Goal: Information Seeking & Learning: Learn about a topic

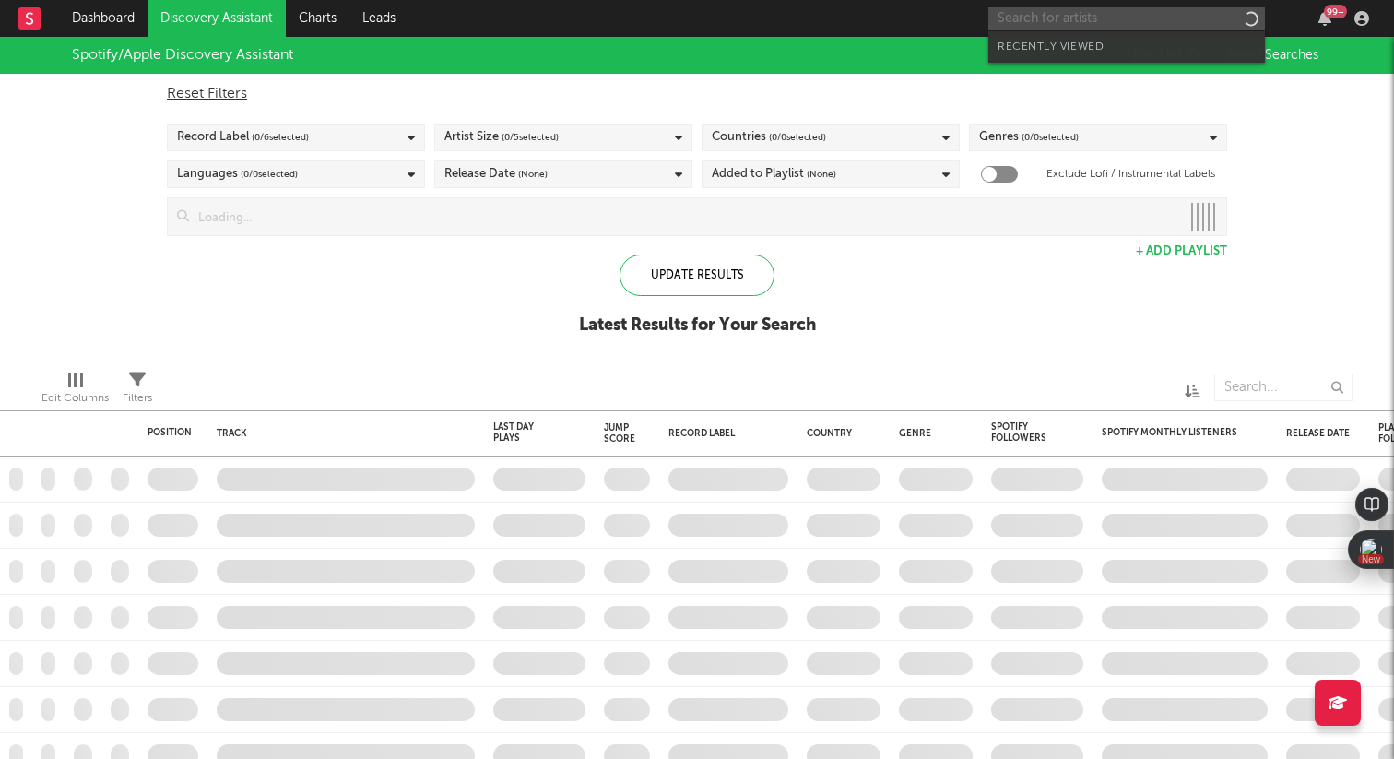
click at [1192, 18] on input "text" at bounding box center [1126, 18] width 277 height 23
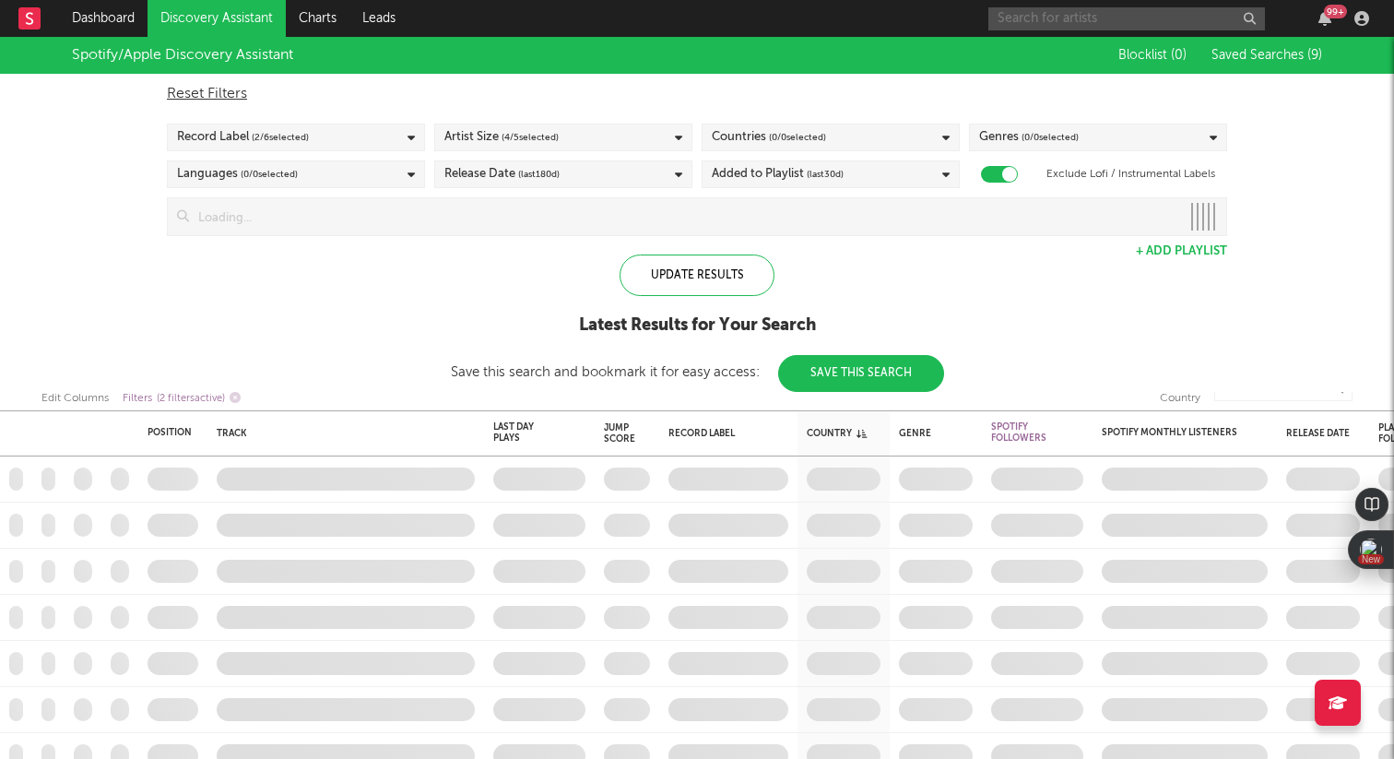
checkbox input "true"
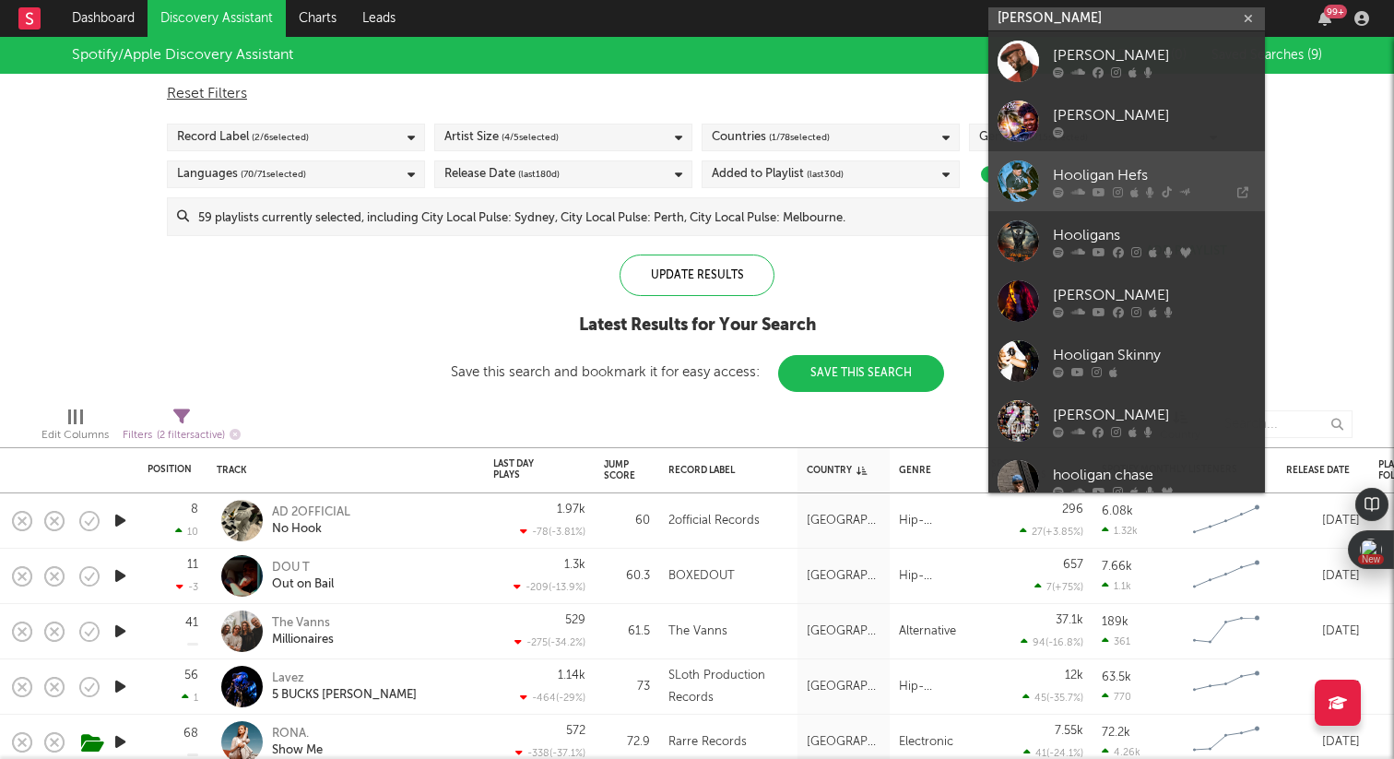
type input "holligan"
click at [1128, 166] on div "Hooligan Hefs" at bounding box center [1154, 175] width 203 height 22
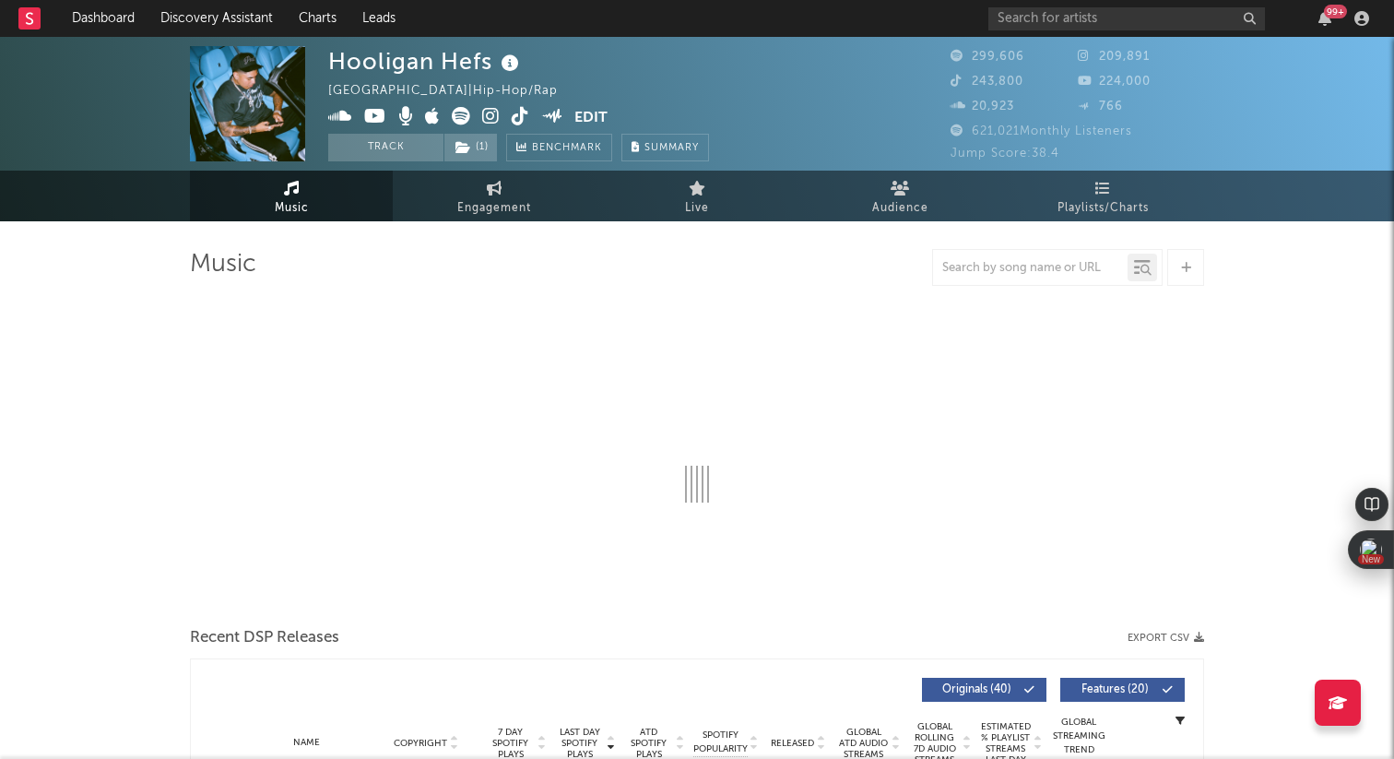
select select "6m"
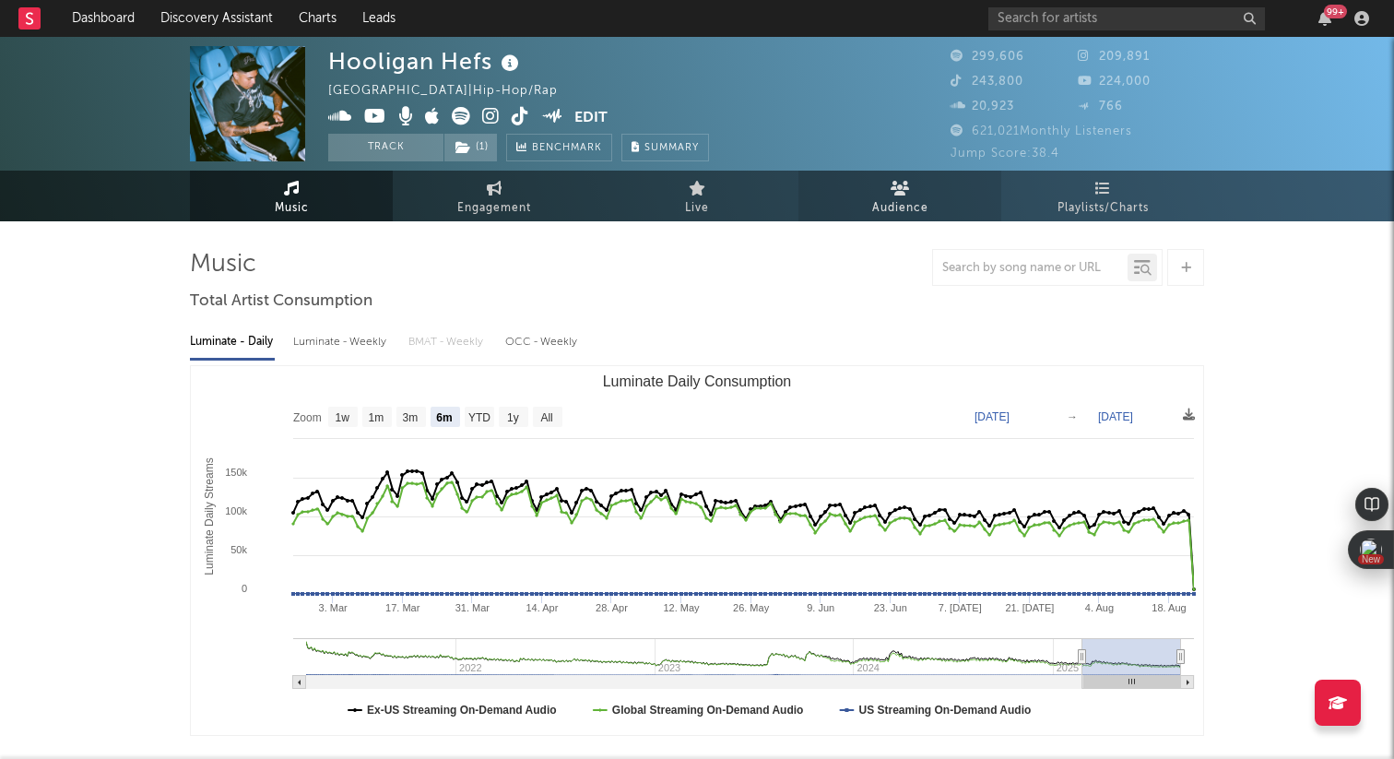
click at [904, 207] on span "Audience" at bounding box center [900, 208] width 56 height 22
